Goal: Find specific page/section: Find specific page/section

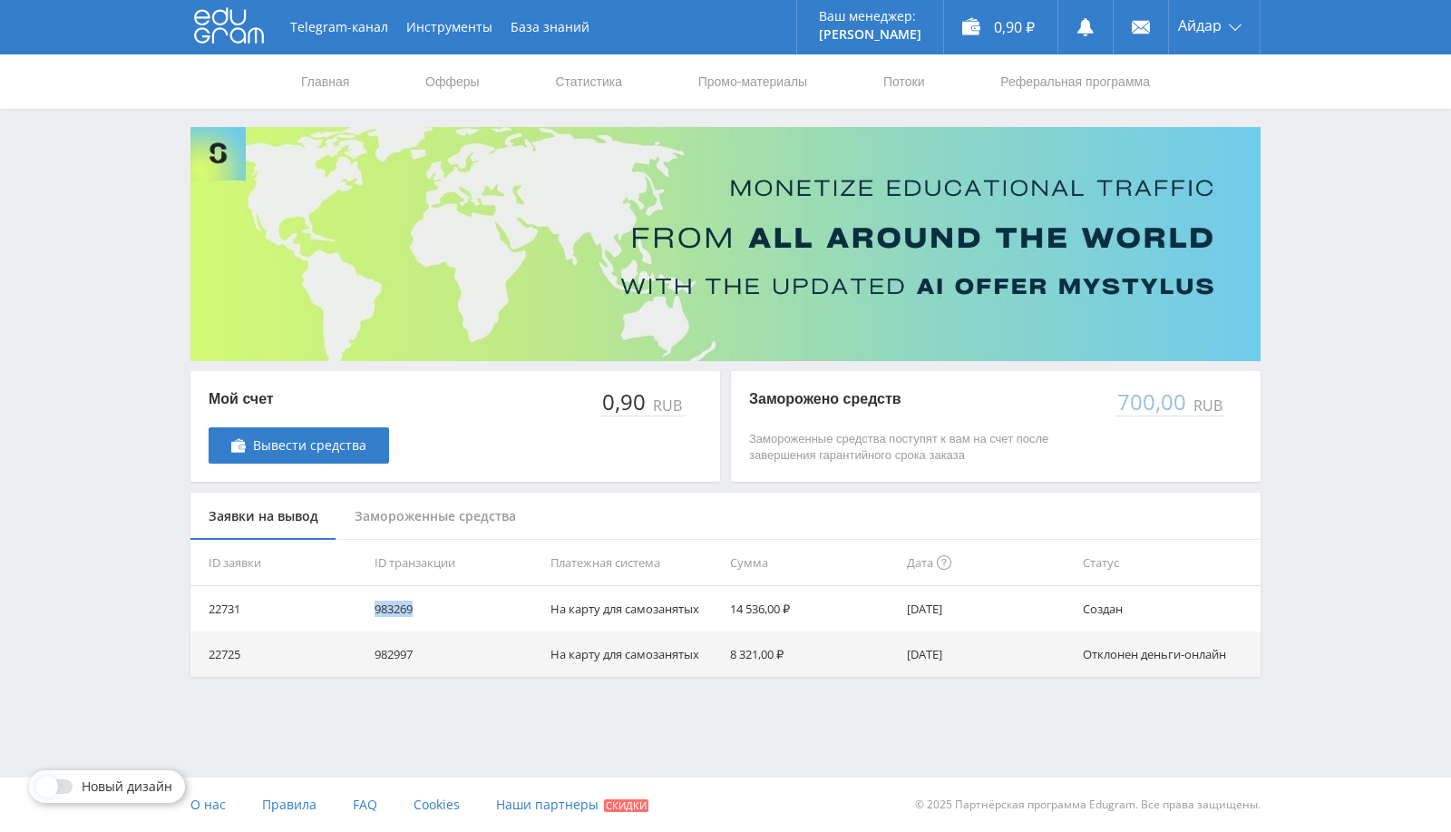
drag, startPoint x: 1203, startPoint y: 154, endPoint x: 1207, endPoint y: 146, distance: 9.3
click at [1203, 154] on img at bounding box center [725, 244] width 1070 height 234
click at [1208, 135] on link "Выход" at bounding box center [1214, 138] width 91 height 33
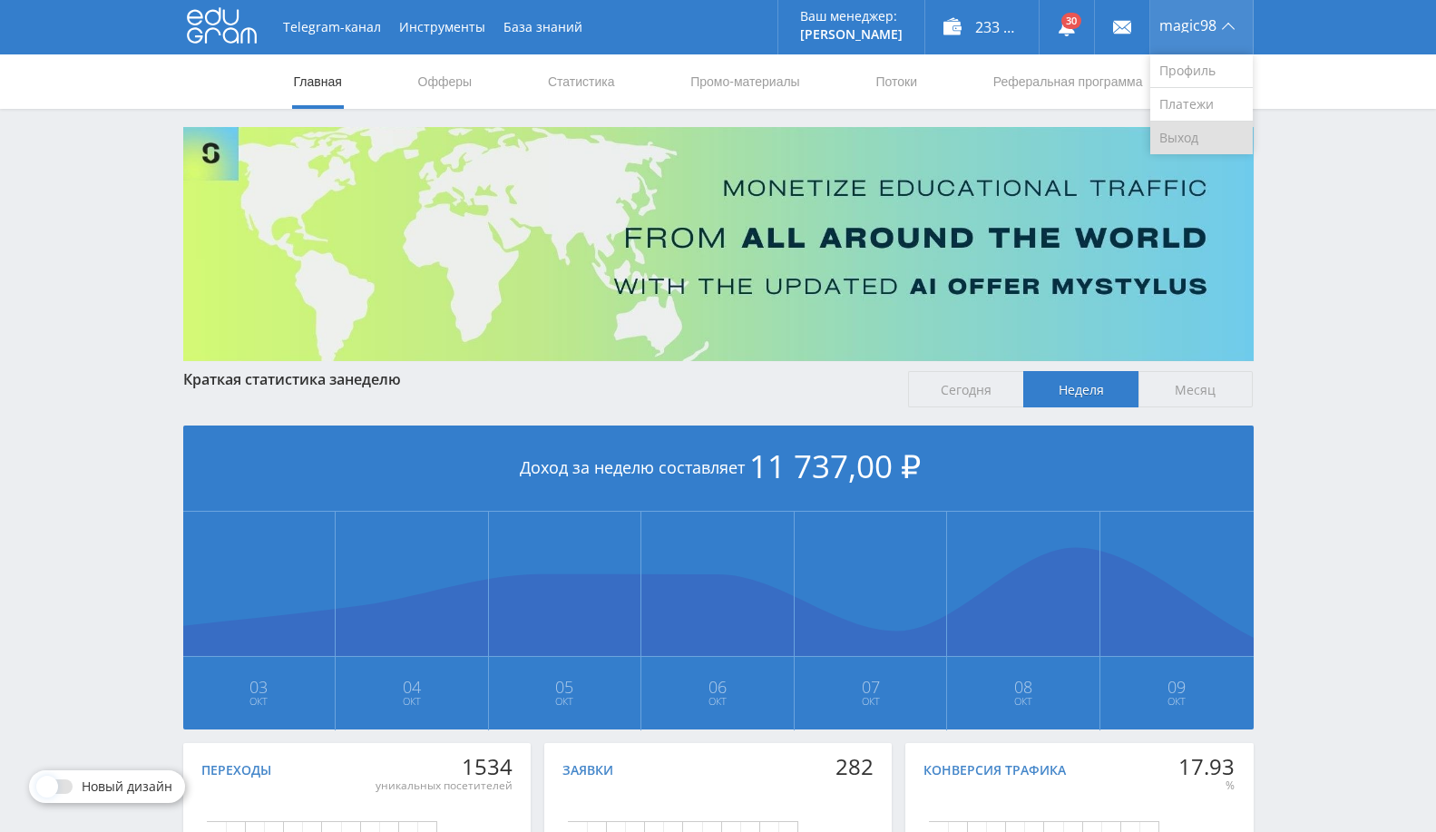
click at [1195, 138] on link "Выход" at bounding box center [1201, 138] width 102 height 33
click at [1087, 34] on link at bounding box center [1066, 27] width 54 height 54
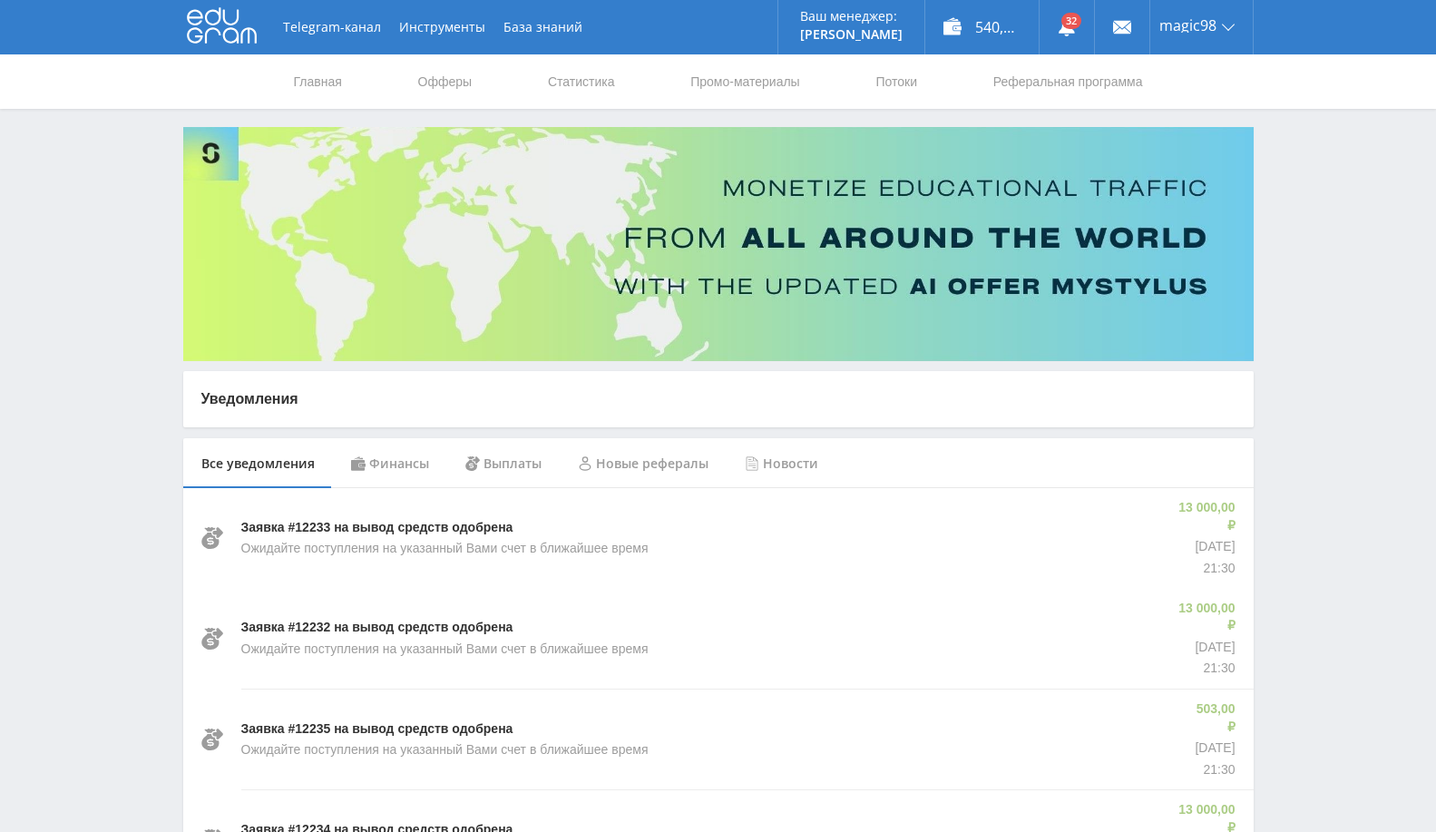
click at [376, 457] on div "Финансы" at bounding box center [390, 463] width 114 height 51
